Goal: Use online tool/utility: Utilize a website feature to perform a specific function

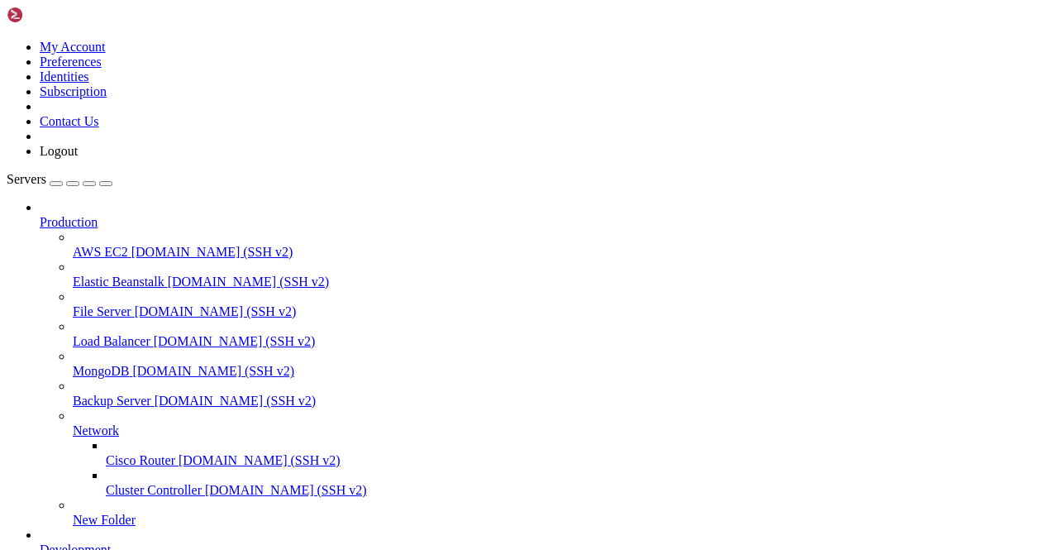
scroll to position [245, 0]
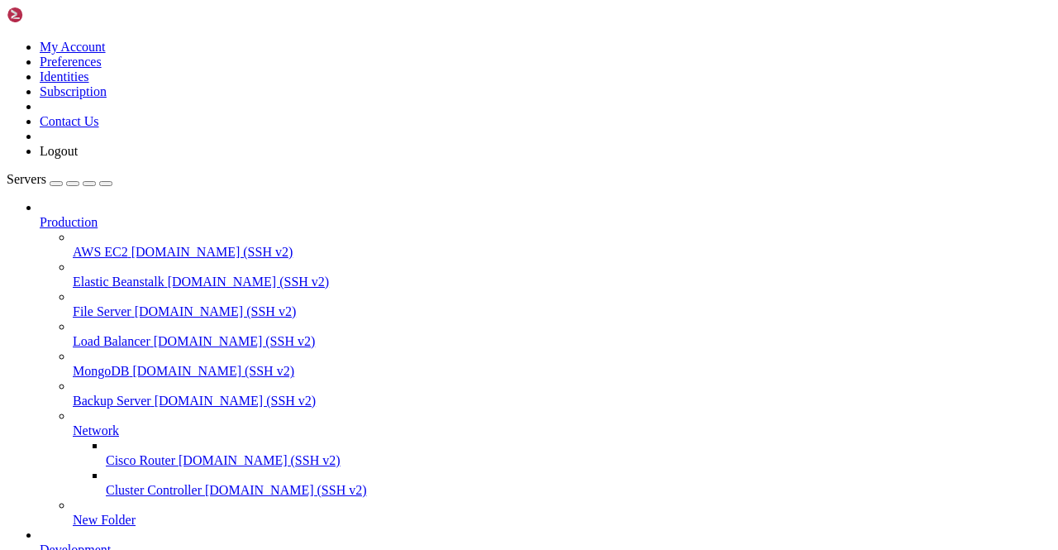
scroll to position [0, 0]
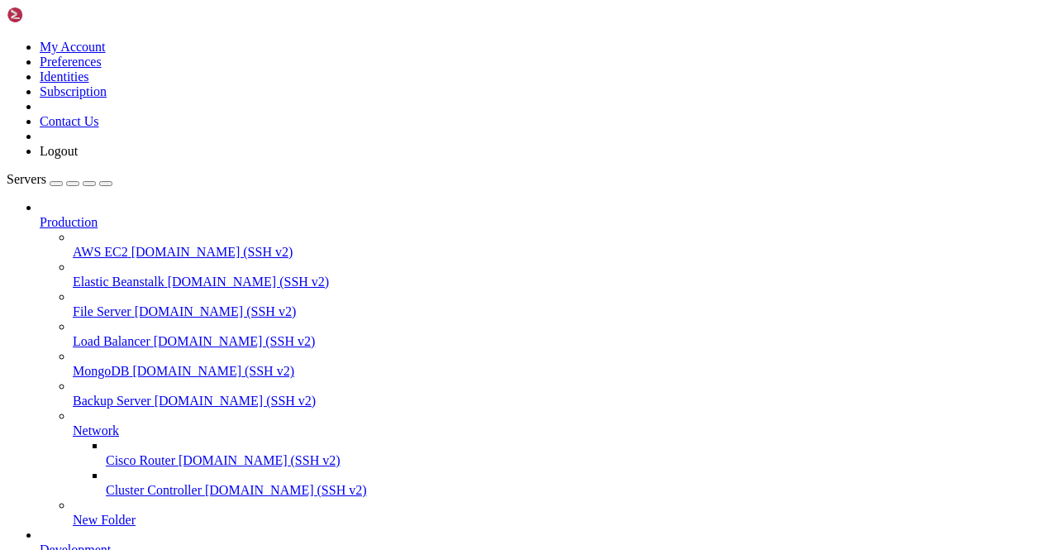
scroll to position [30234, 0]
